Goal: Task Accomplishment & Management: Manage account settings

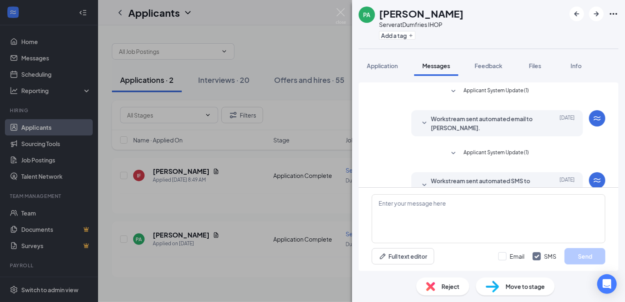
click at [522, 286] on span "Move to stage" at bounding box center [525, 286] width 39 height 9
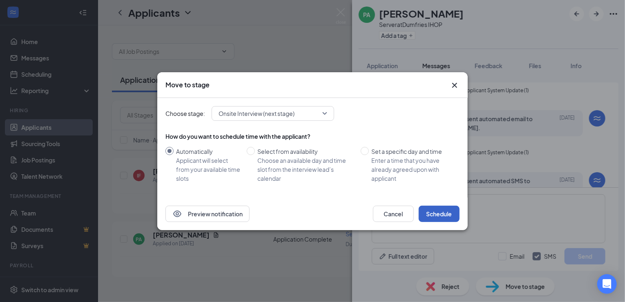
click at [440, 211] on button "Schedule" at bounding box center [439, 214] width 41 height 16
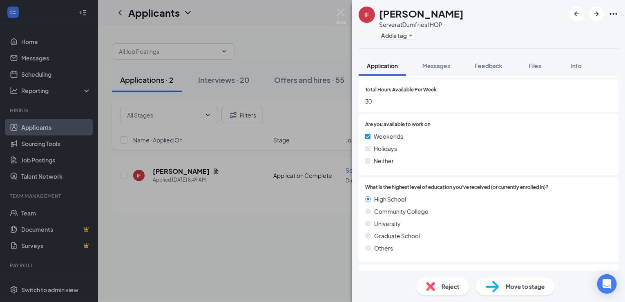
scroll to position [476, 0]
click at [447, 286] on span "Reject" at bounding box center [451, 286] width 18 height 9
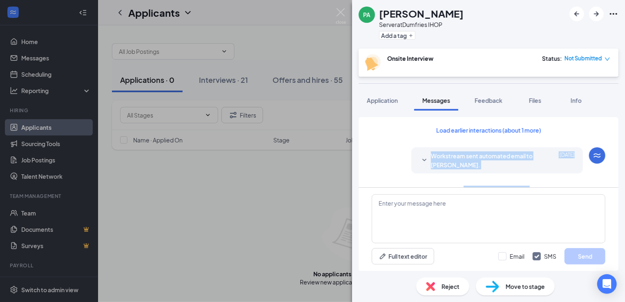
drag, startPoint x: 611, startPoint y: 170, endPoint x: 608, endPoint y: 158, distance: 12.7
click at [608, 158] on div "Load earlier interactions (about 1 more) Workstream sent automated email to Ped…" at bounding box center [489, 152] width 260 height 70
drag, startPoint x: 608, startPoint y: 158, endPoint x: 572, endPoint y: 214, distance: 66.3
click at [572, 215] on textarea at bounding box center [489, 218] width 234 height 49
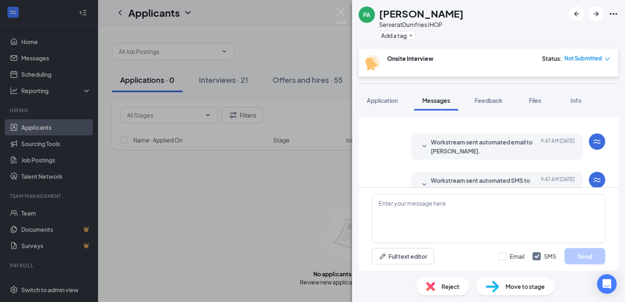
scroll to position [301, 0]
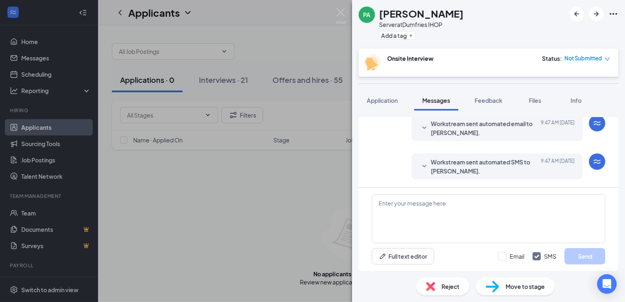
drag, startPoint x: 221, startPoint y: 208, endPoint x: 249, endPoint y: 205, distance: 28.0
click at [223, 207] on div "PA Pedro Alvarez Server at Dumfries IHOP Add a tag Onsite Interview Status : No…" at bounding box center [312, 151] width 625 height 302
click at [519, 288] on span "Move to stage" at bounding box center [525, 286] width 39 height 9
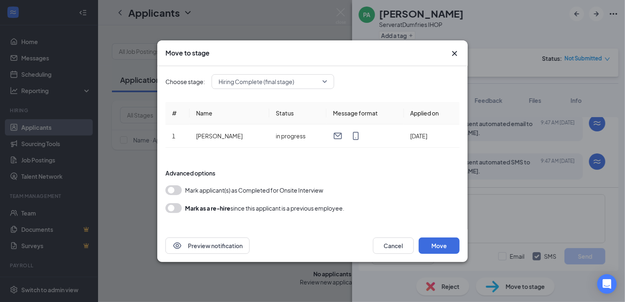
click at [454, 53] on icon "Cross" at bounding box center [454, 53] width 5 height 5
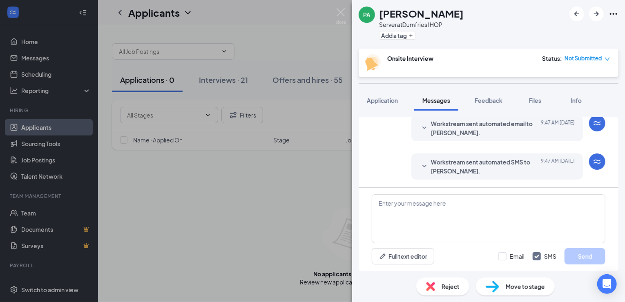
click at [286, 58] on div "PA Pedro Alvarez Server at Dumfries IHOP Add a tag Onsite Interview Status : No…" at bounding box center [312, 151] width 625 height 302
